Goal: Entertainment & Leisure: Consume media (video, audio)

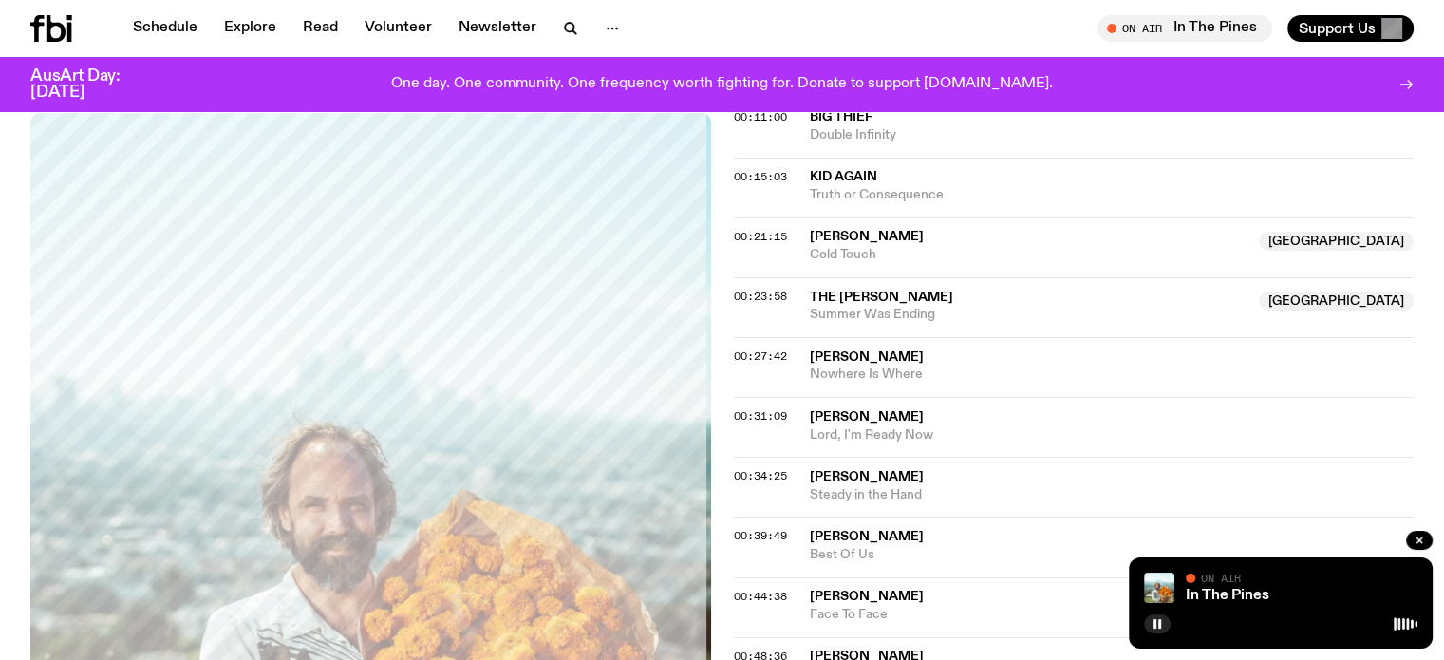
scroll to position [759, 0]
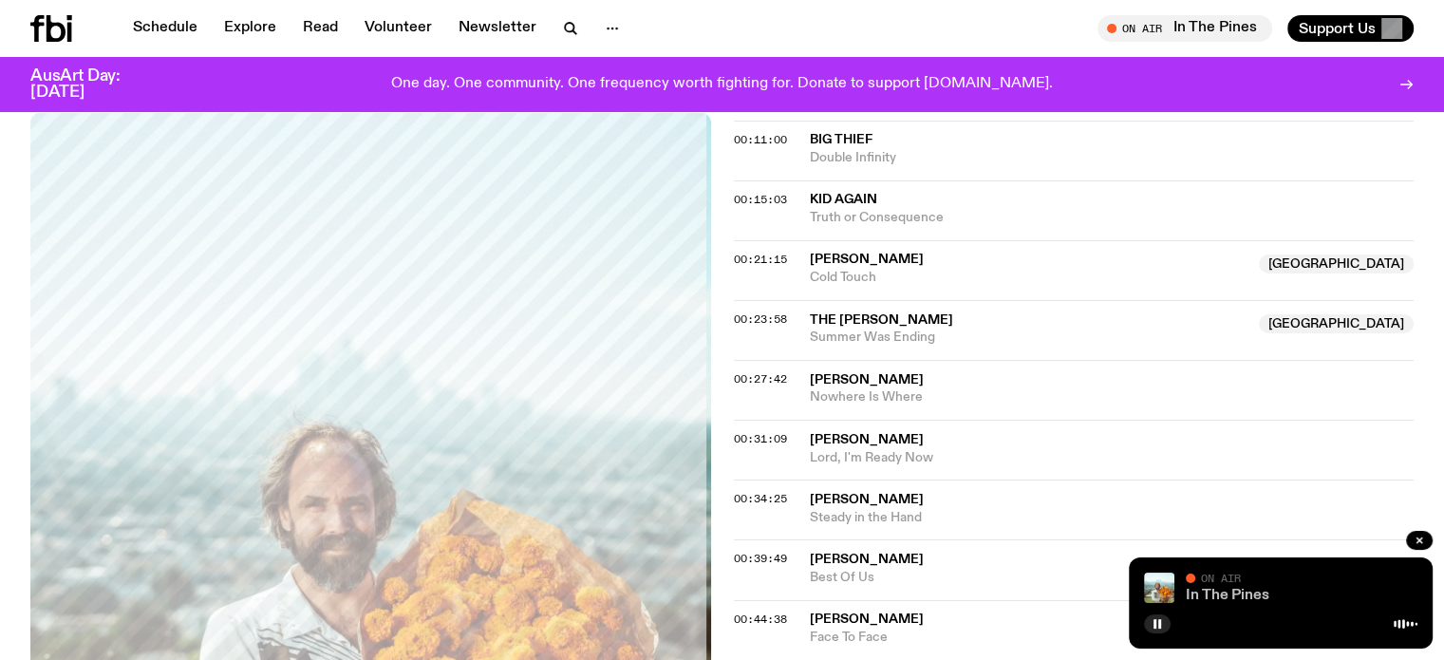
click at [1204, 595] on link "In The Pines" at bounding box center [1228, 595] width 84 height 15
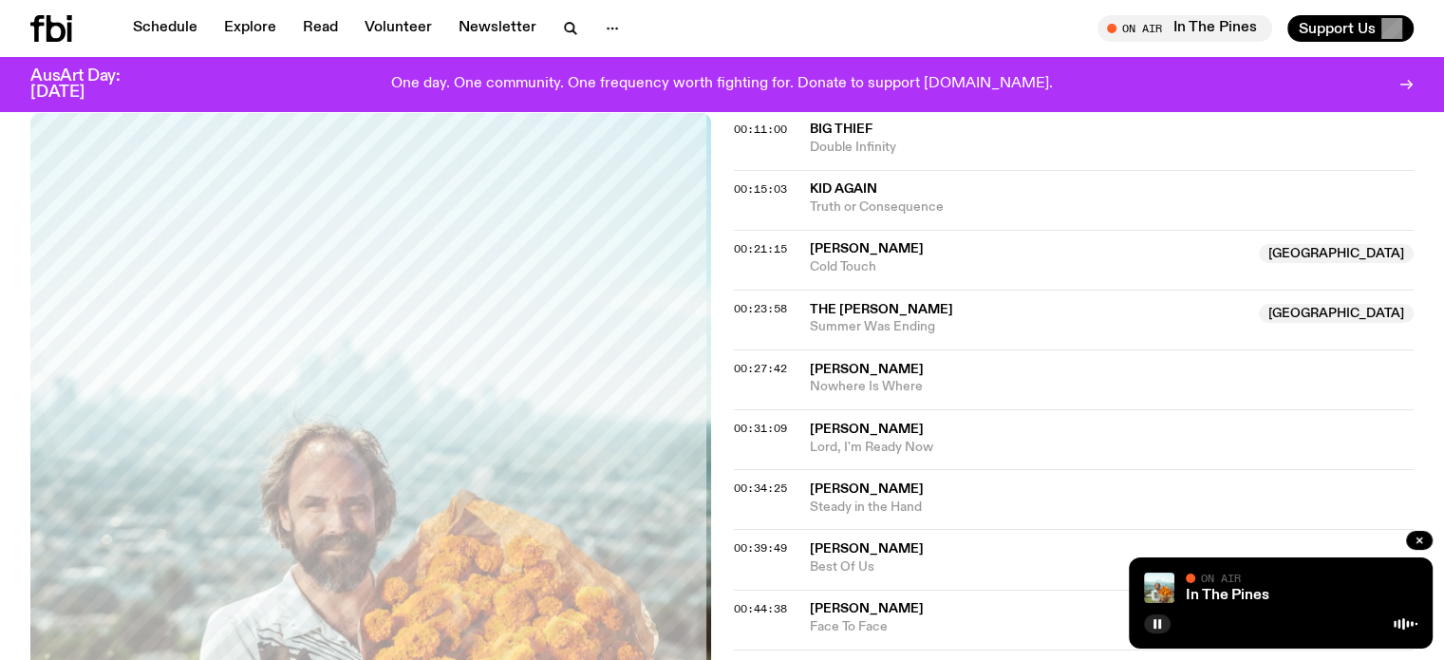
scroll to position [854, 0]
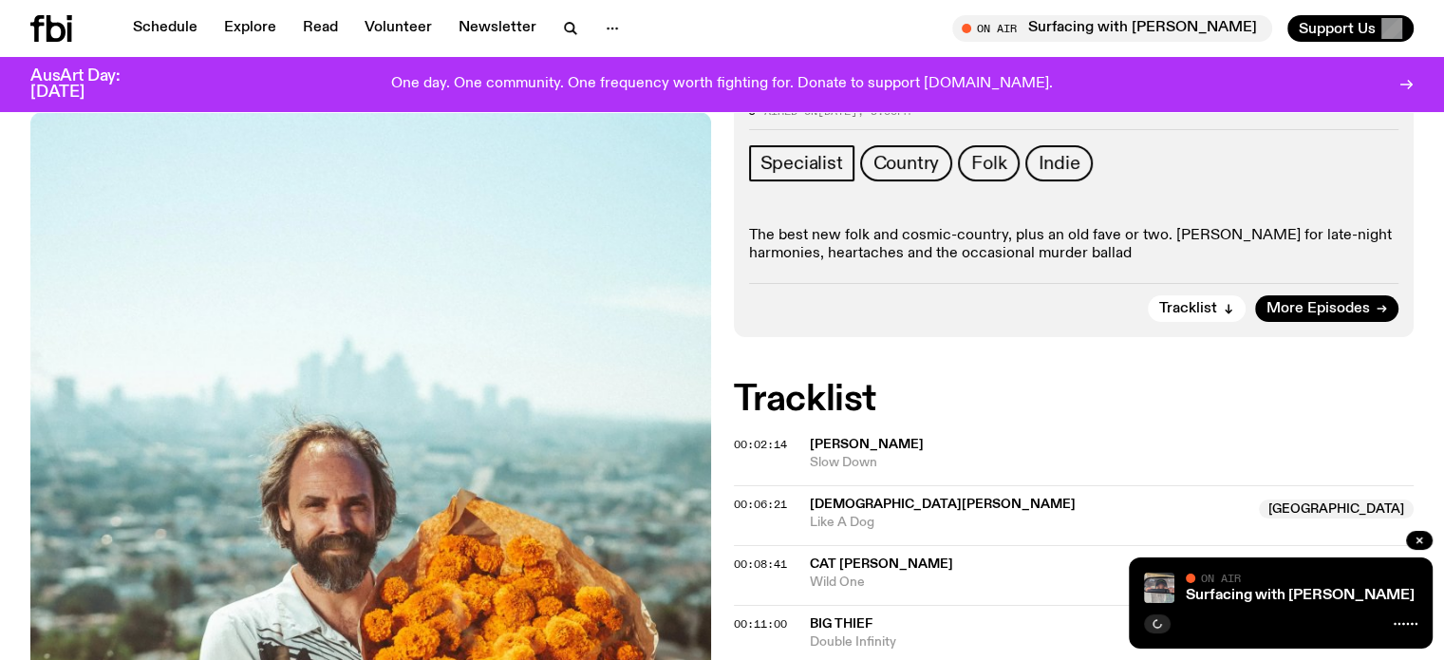
scroll to position [273, 0]
click at [1249, 595] on link "Surfacing with [PERSON_NAME]" at bounding box center [1300, 595] width 229 height 15
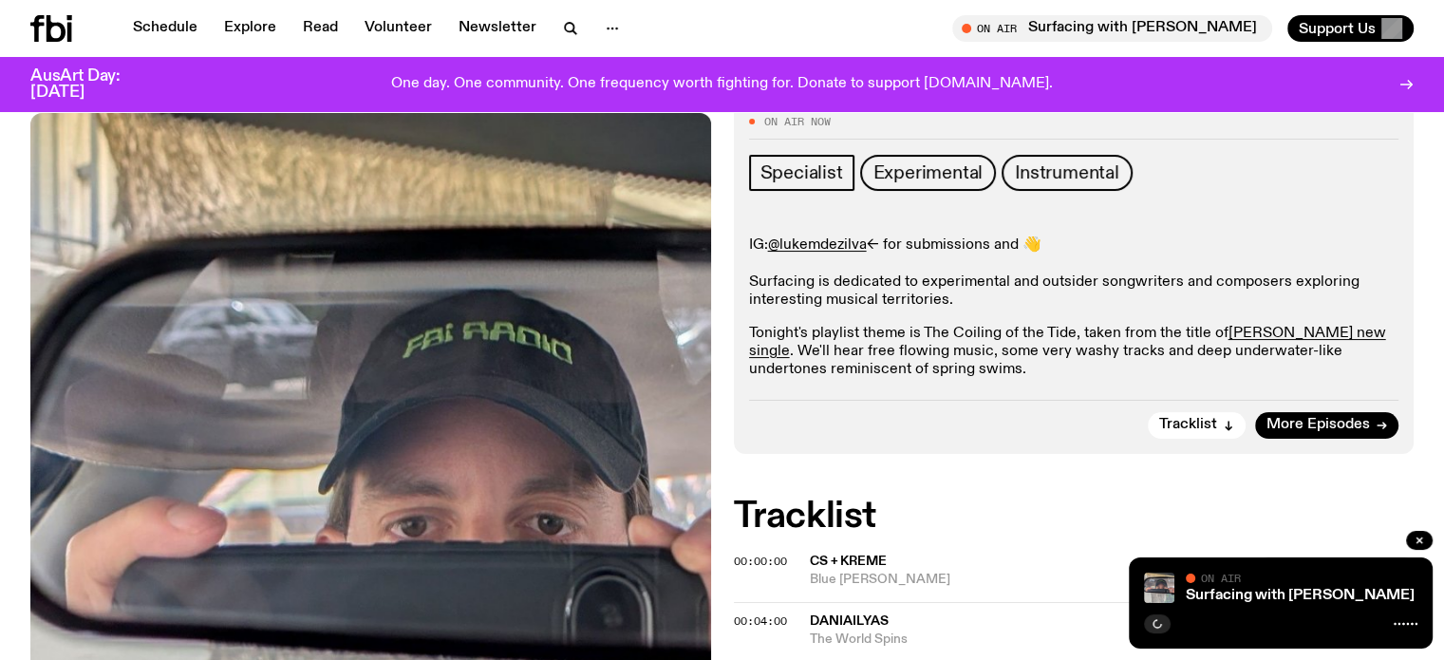
scroll to position [280, 0]
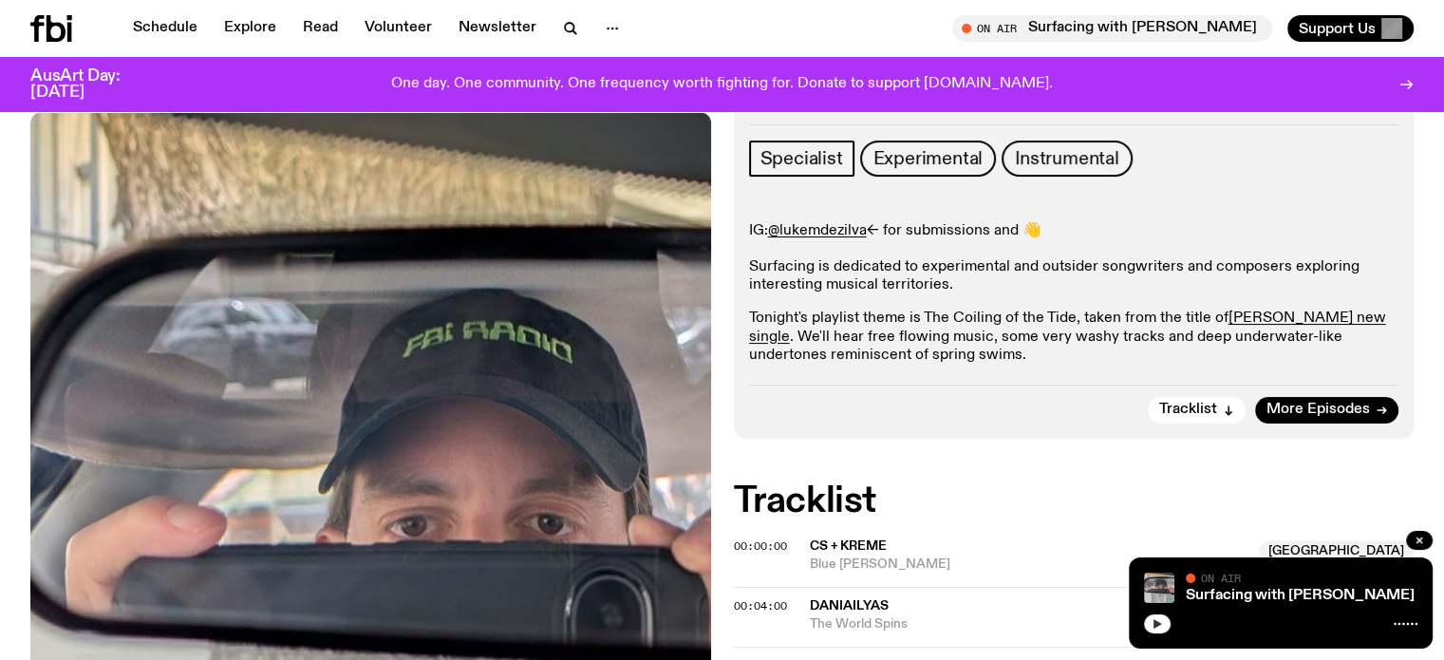
click at [1154, 623] on icon "button" at bounding box center [1157, 623] width 9 height 9
